Goal: Task Accomplishment & Management: Manage account settings

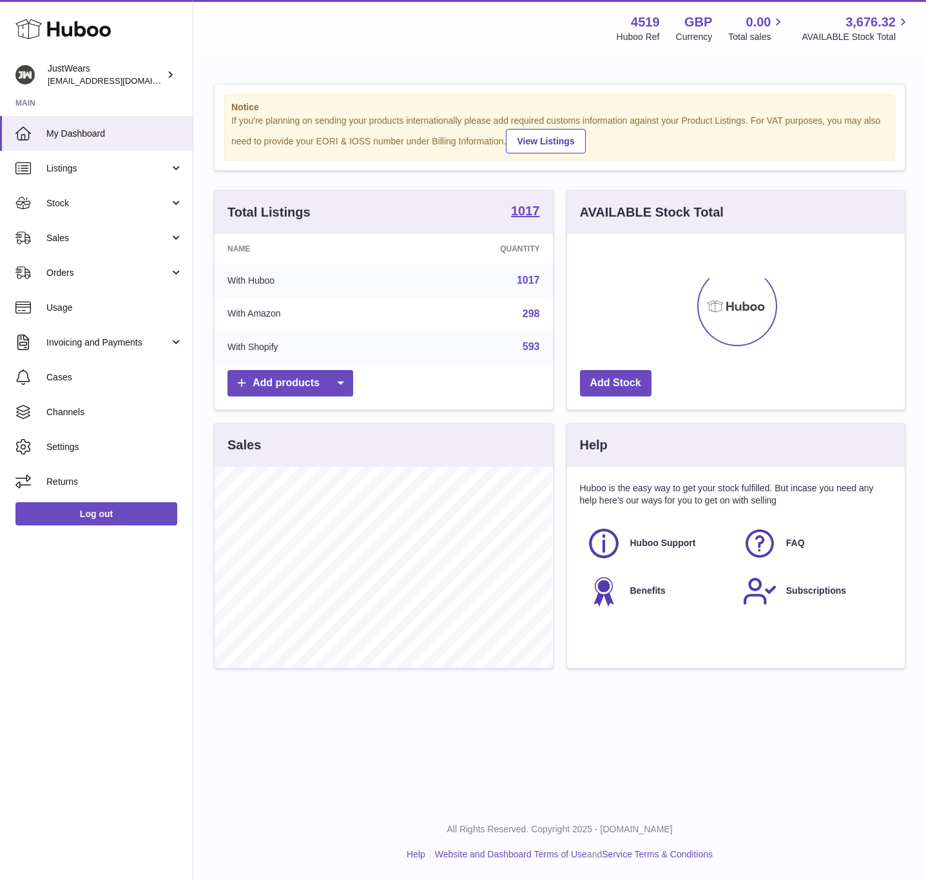
scroll to position [201, 337]
click at [113, 401] on link "Channels" at bounding box center [96, 412] width 193 height 35
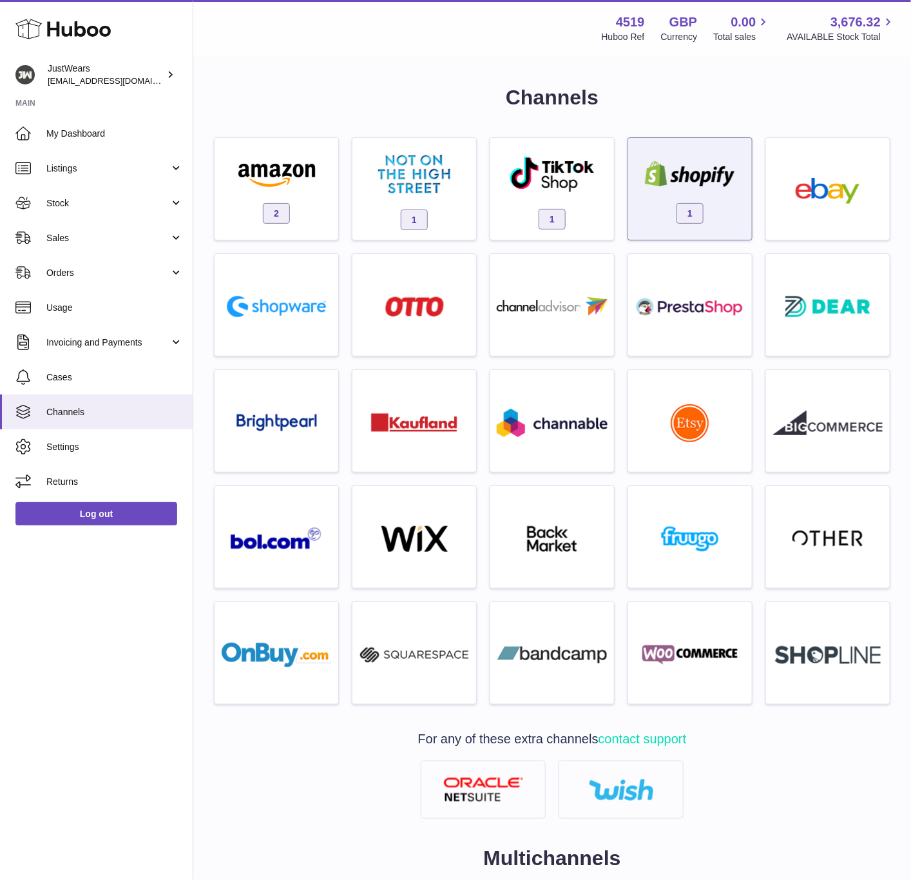
click at [668, 195] on div "1" at bounding box center [690, 192] width 111 height 83
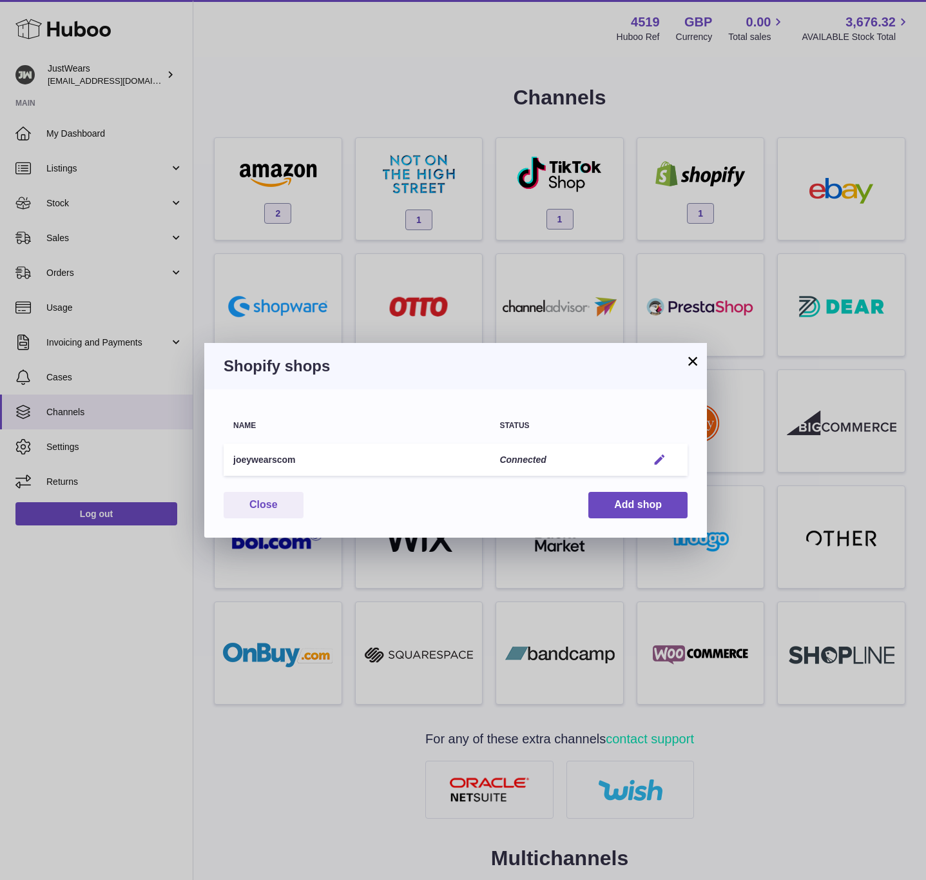
click at [665, 458] on em "button" at bounding box center [660, 460] width 14 height 14
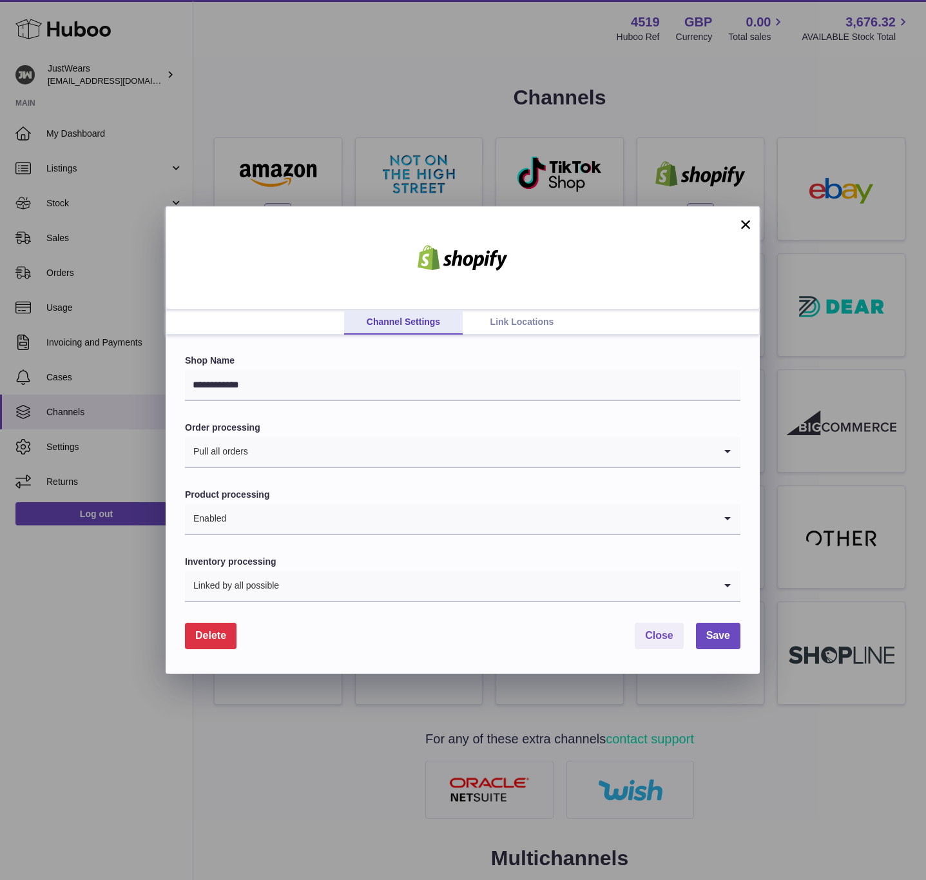
click at [520, 324] on link "Link Locations" at bounding box center [522, 322] width 119 height 24
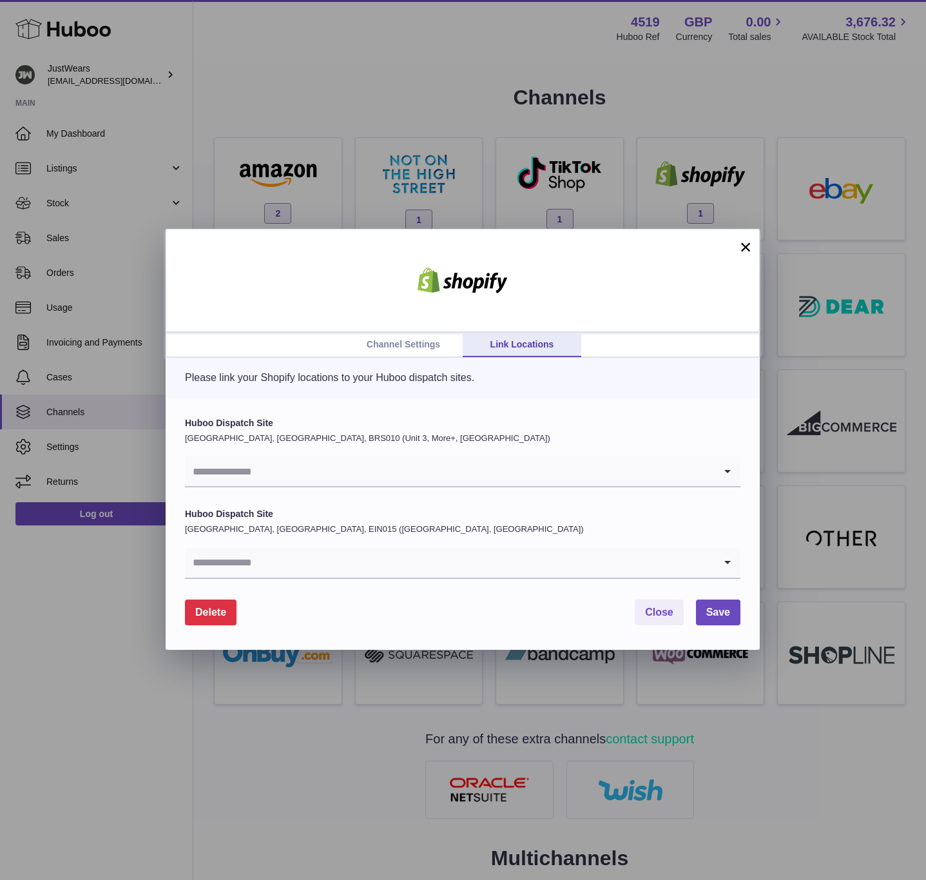
click at [350, 478] on input "Search for option" at bounding box center [450, 471] width 530 height 30
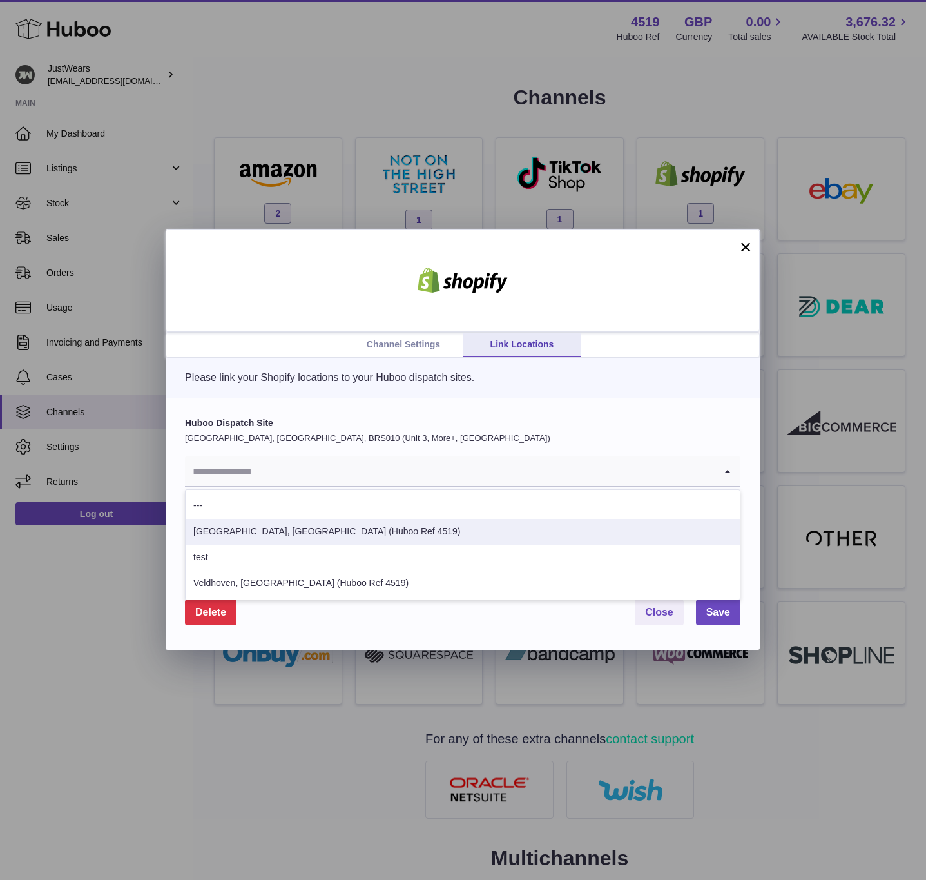
click at [351, 536] on li "Bristol, UK (Huboo Ref 4519)" at bounding box center [463, 532] width 554 height 26
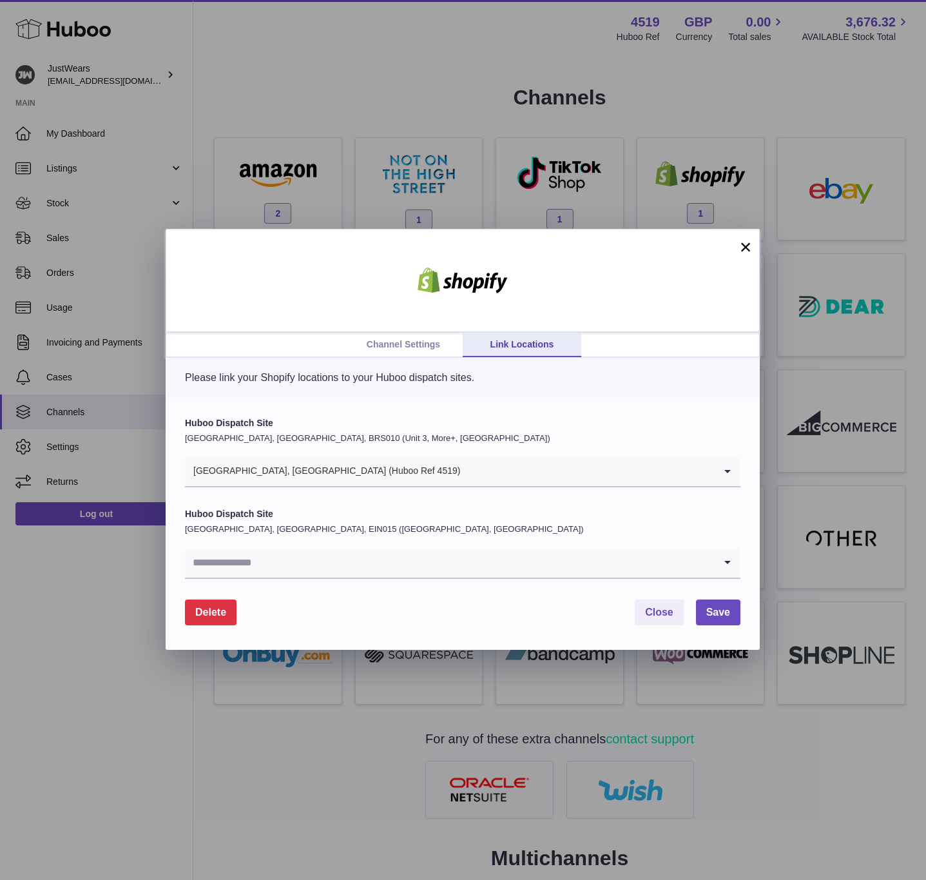
click at [347, 561] on input "Search for option" at bounding box center [450, 563] width 530 height 30
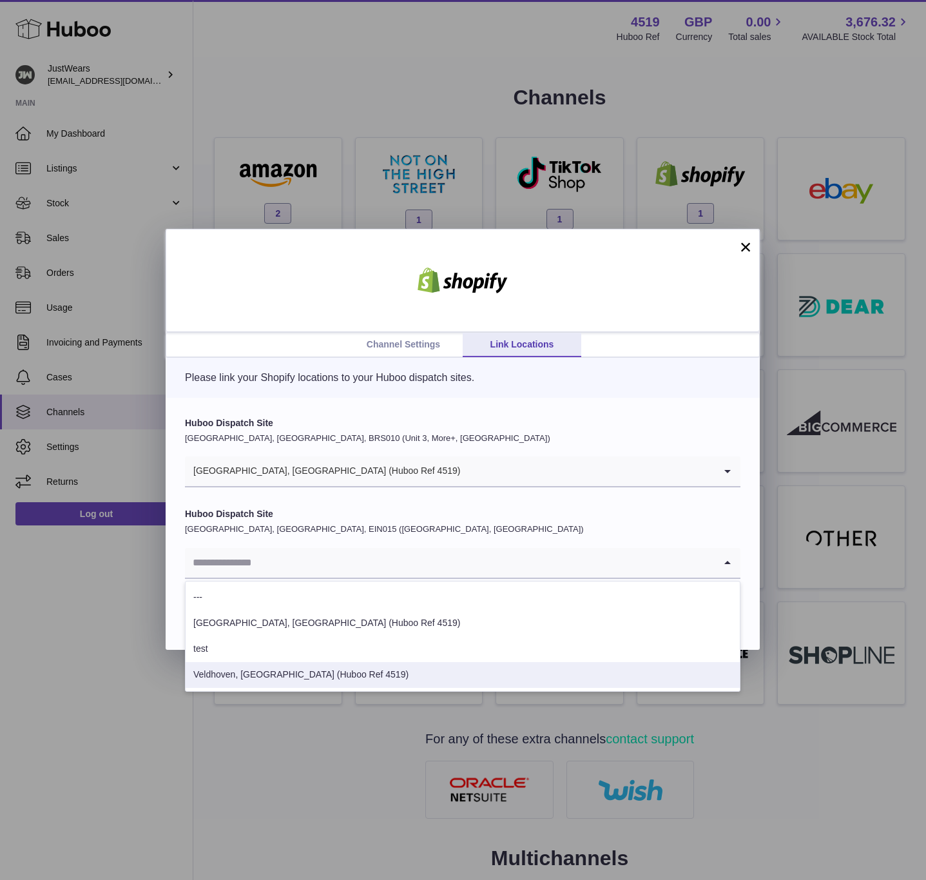
click at [333, 681] on li "Veldhoven, NL (Huboo Ref 4519)" at bounding box center [463, 675] width 554 height 26
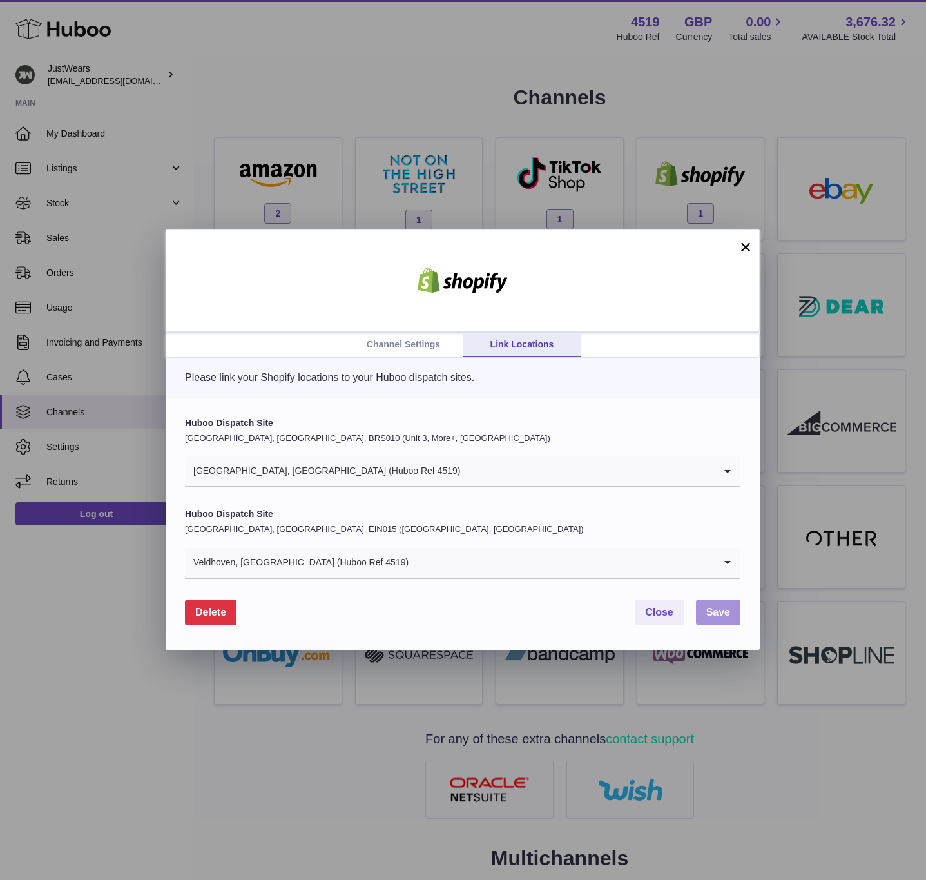
click at [710, 610] on span "Save" at bounding box center [719, 612] width 24 height 11
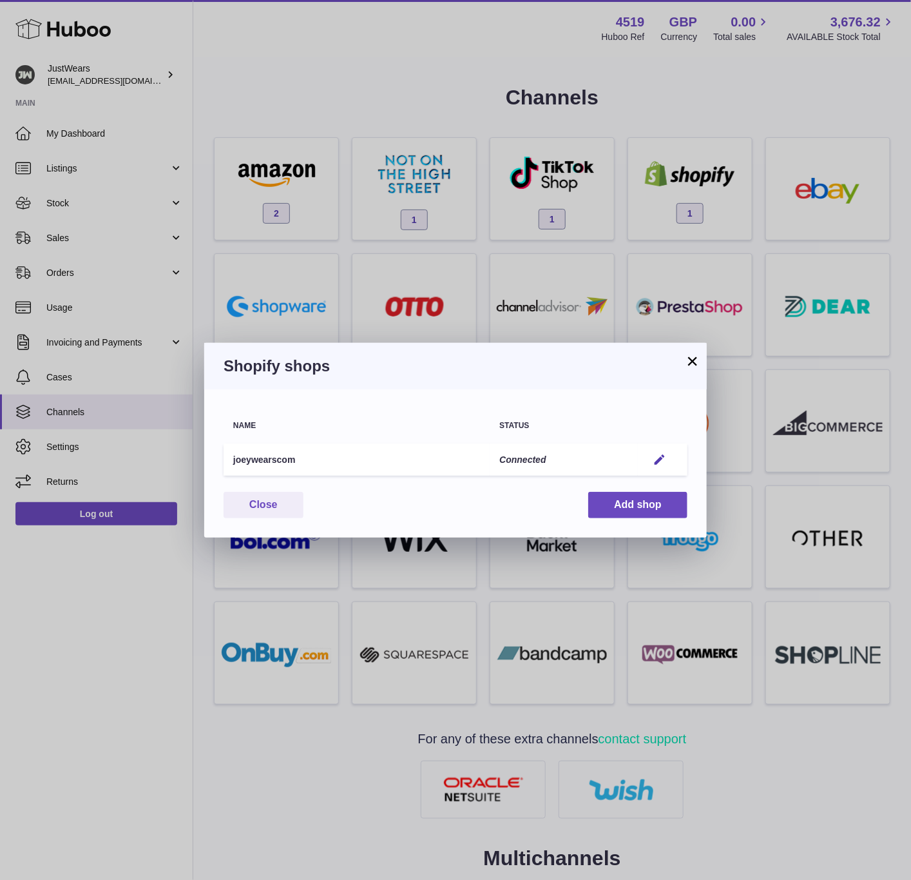
click at [694, 362] on button "×" at bounding box center [692, 360] width 15 height 15
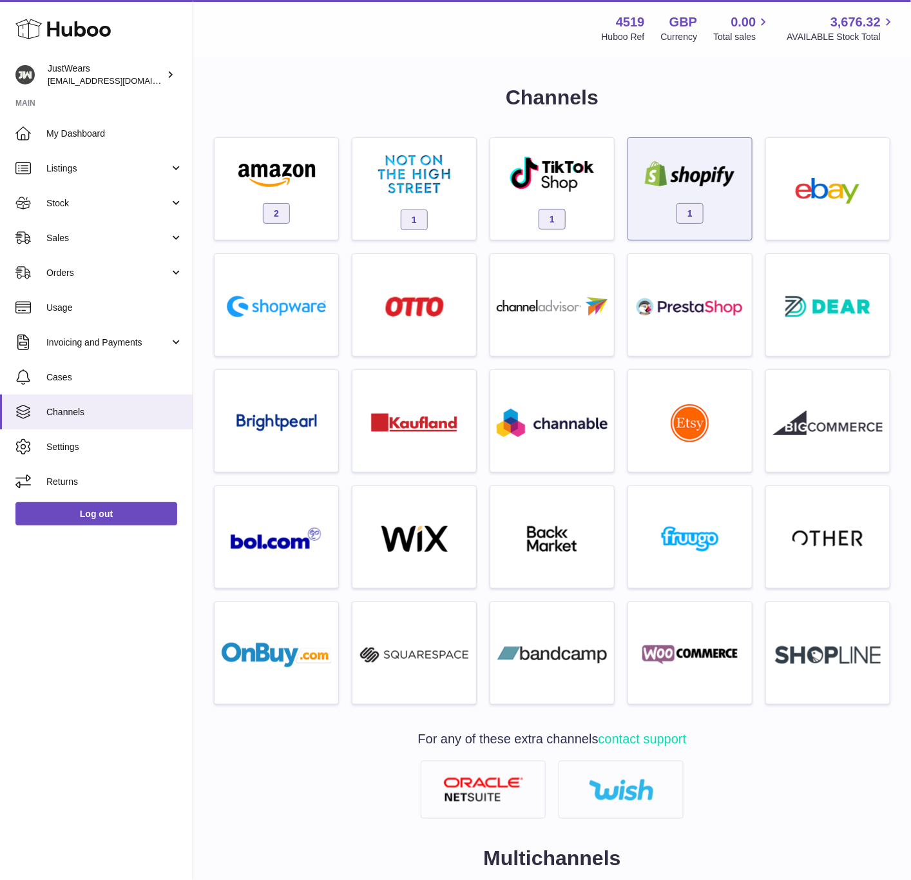
click at [678, 201] on div "1" at bounding box center [690, 192] width 111 height 83
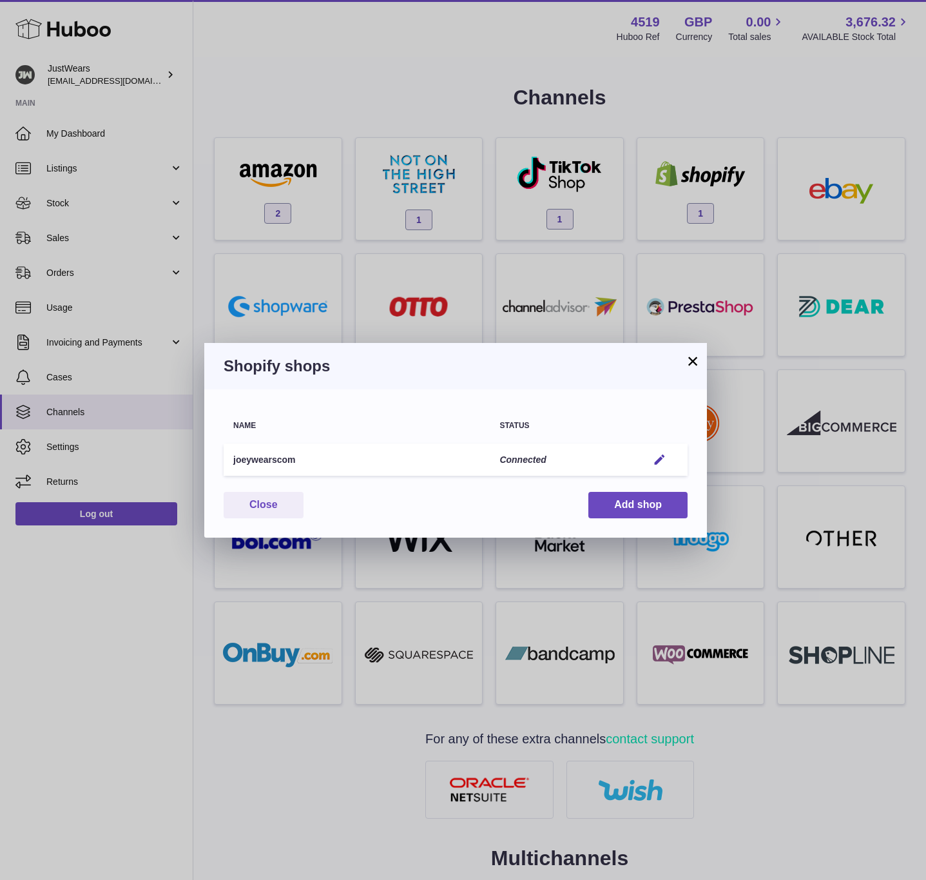
click at [685, 360] on button "×" at bounding box center [692, 360] width 15 height 15
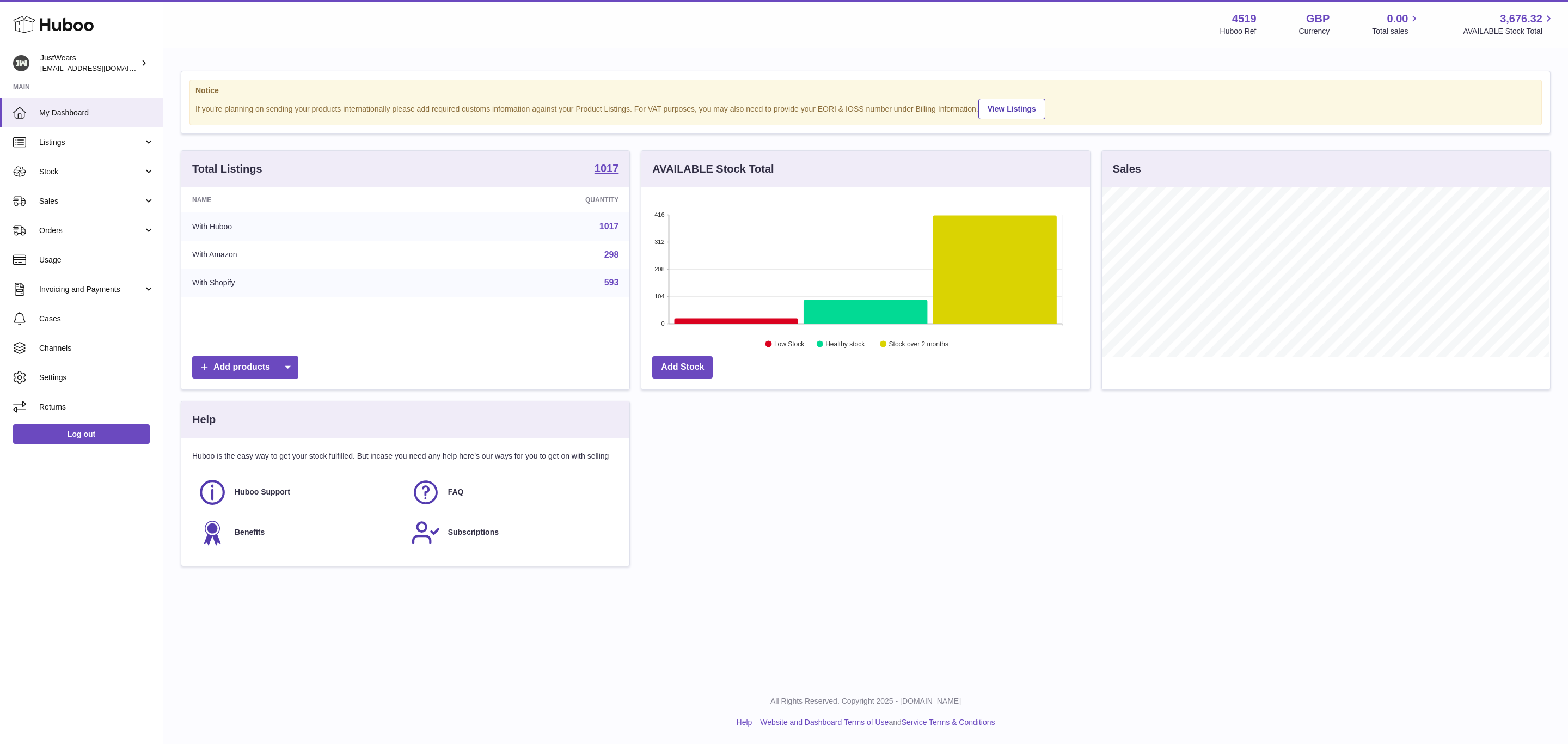
scroll to position [170, 448]
click at [98, 349] on span "Channels" at bounding box center [96, 348] width 116 height 10
